Goal: Transaction & Acquisition: Purchase product/service

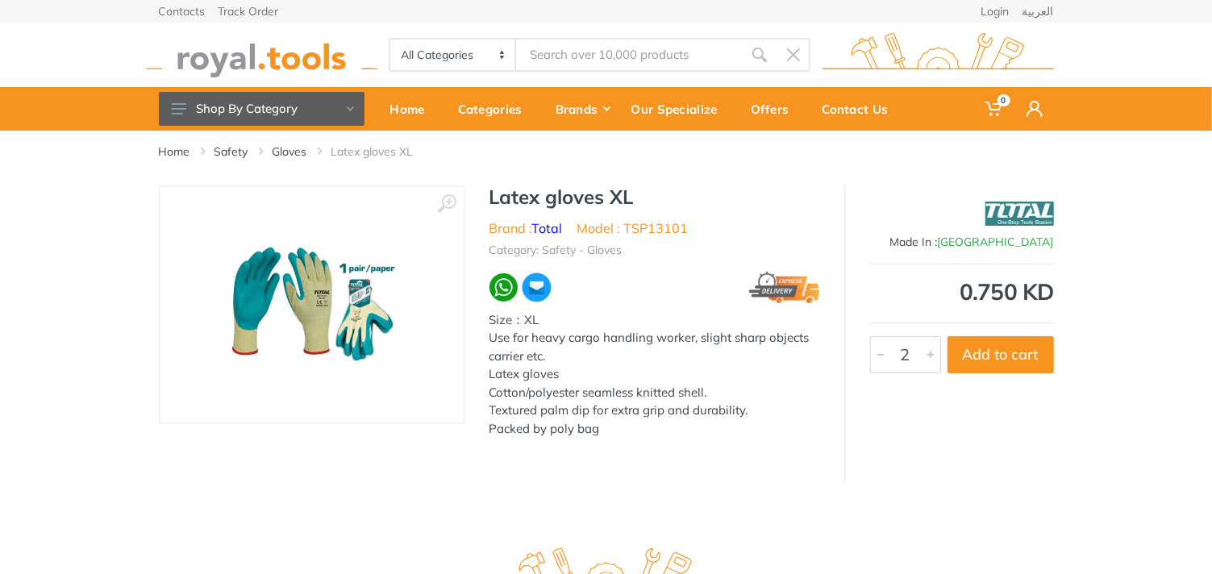
click at [924, 360] on div at bounding box center [930, 354] width 19 height 35
click at [981, 356] on button "Add to cart" at bounding box center [1001, 354] width 106 height 37
type input "1"
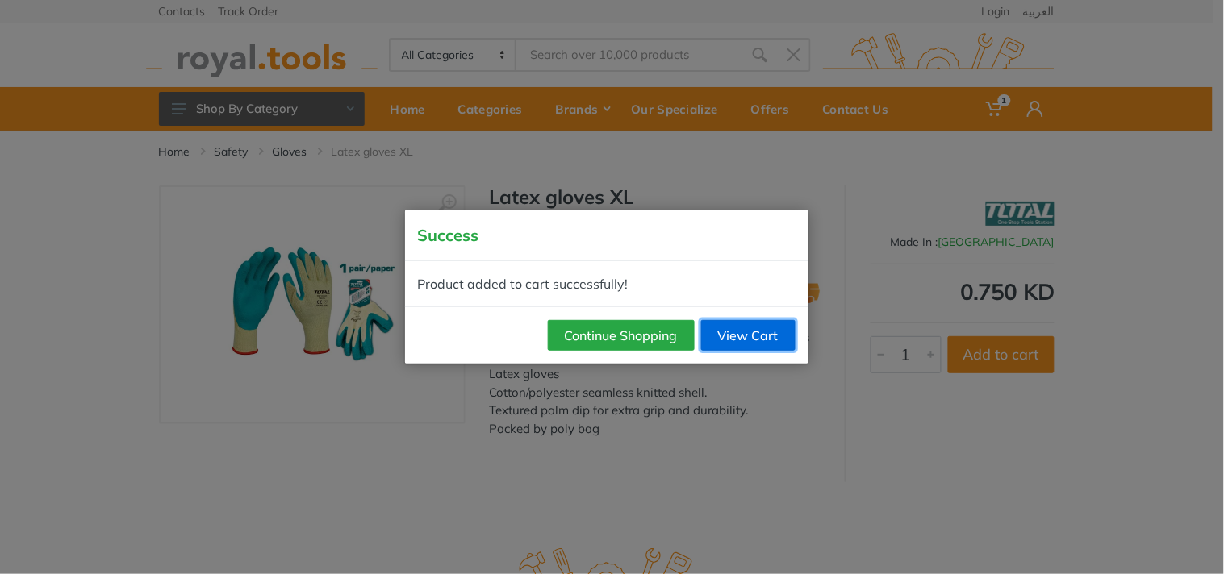
click at [745, 348] on link "View Cart" at bounding box center [748, 335] width 94 height 31
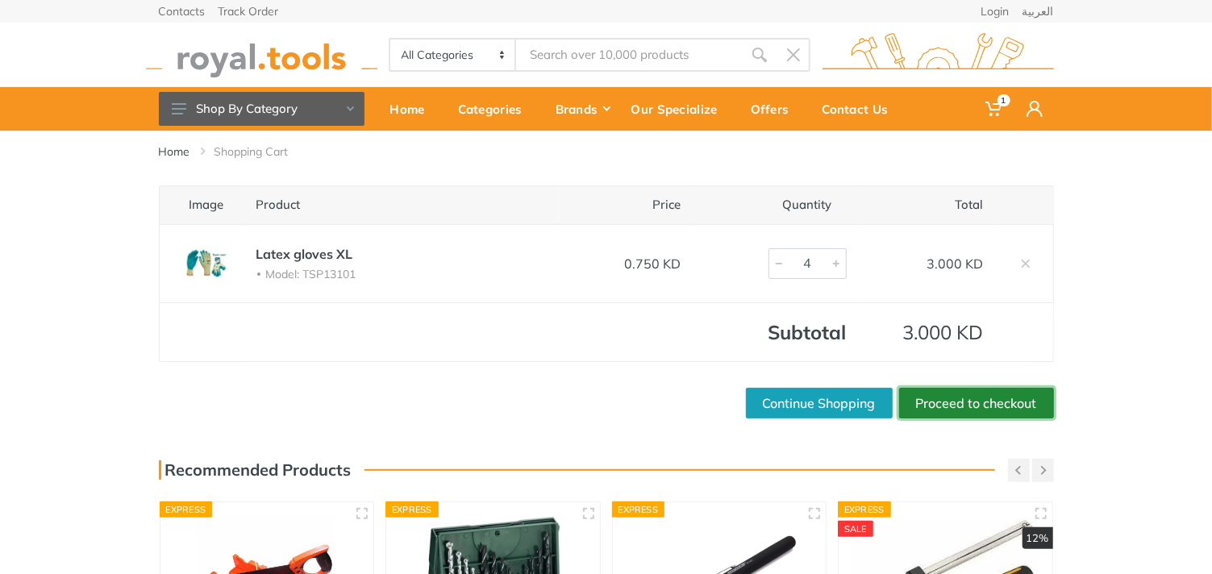
click at [945, 400] on link "Proceed to checkout" at bounding box center [976, 403] width 155 height 31
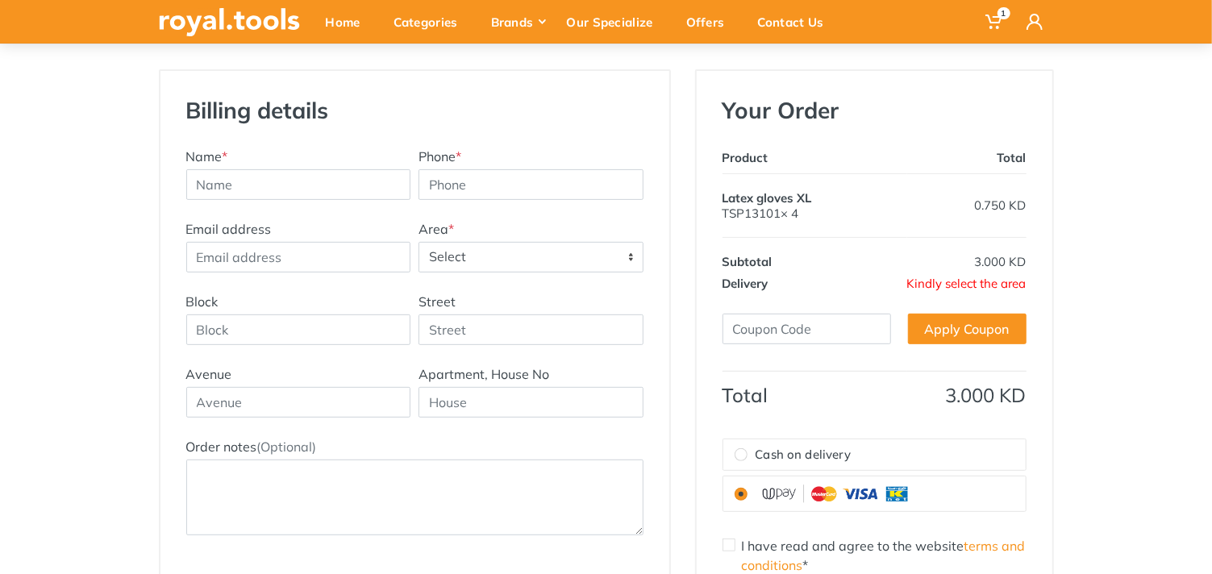
scroll to position [269, 0]
